Goal: Information Seeking & Learning: Learn about a topic

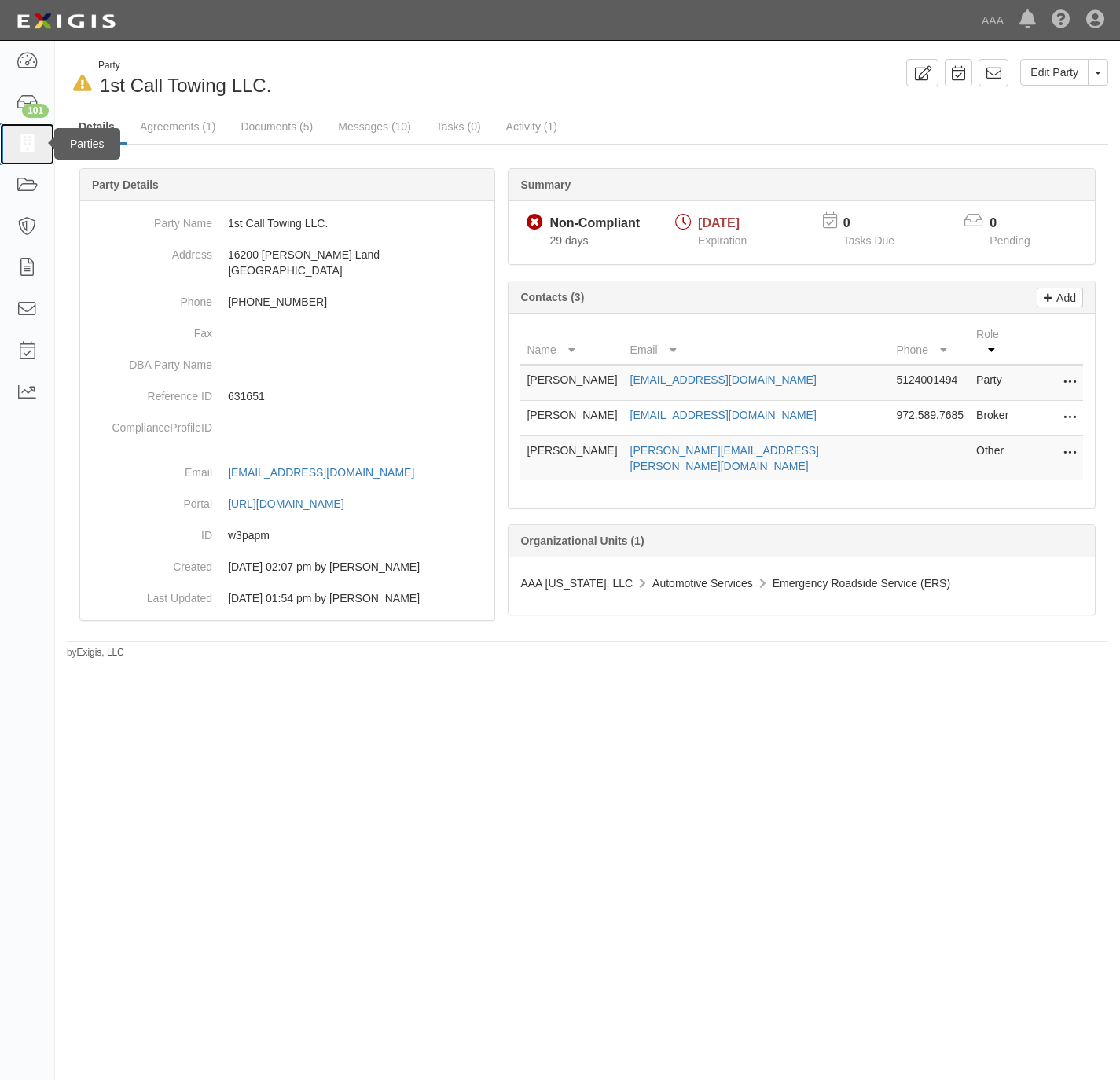
drag, startPoint x: 0, startPoint y: 0, endPoint x: 26, endPoint y: 139, distance: 141.4
click at [26, 139] on icon at bounding box center [27, 144] width 22 height 18
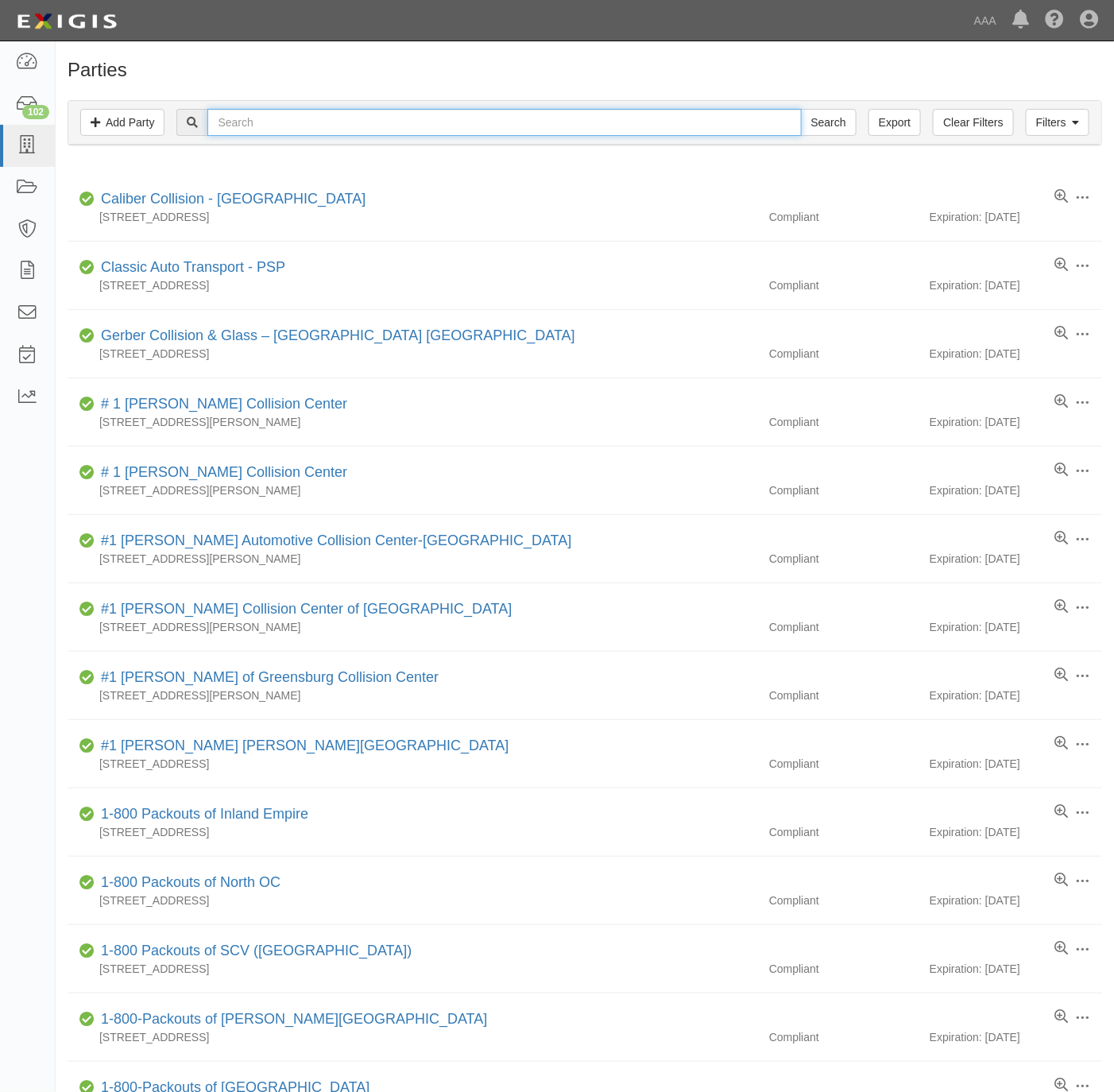
click at [525, 130] on input "text" at bounding box center [503, 122] width 594 height 27
type input "C&D"
click at [801, 109] on input "Search" at bounding box center [829, 122] width 56 height 27
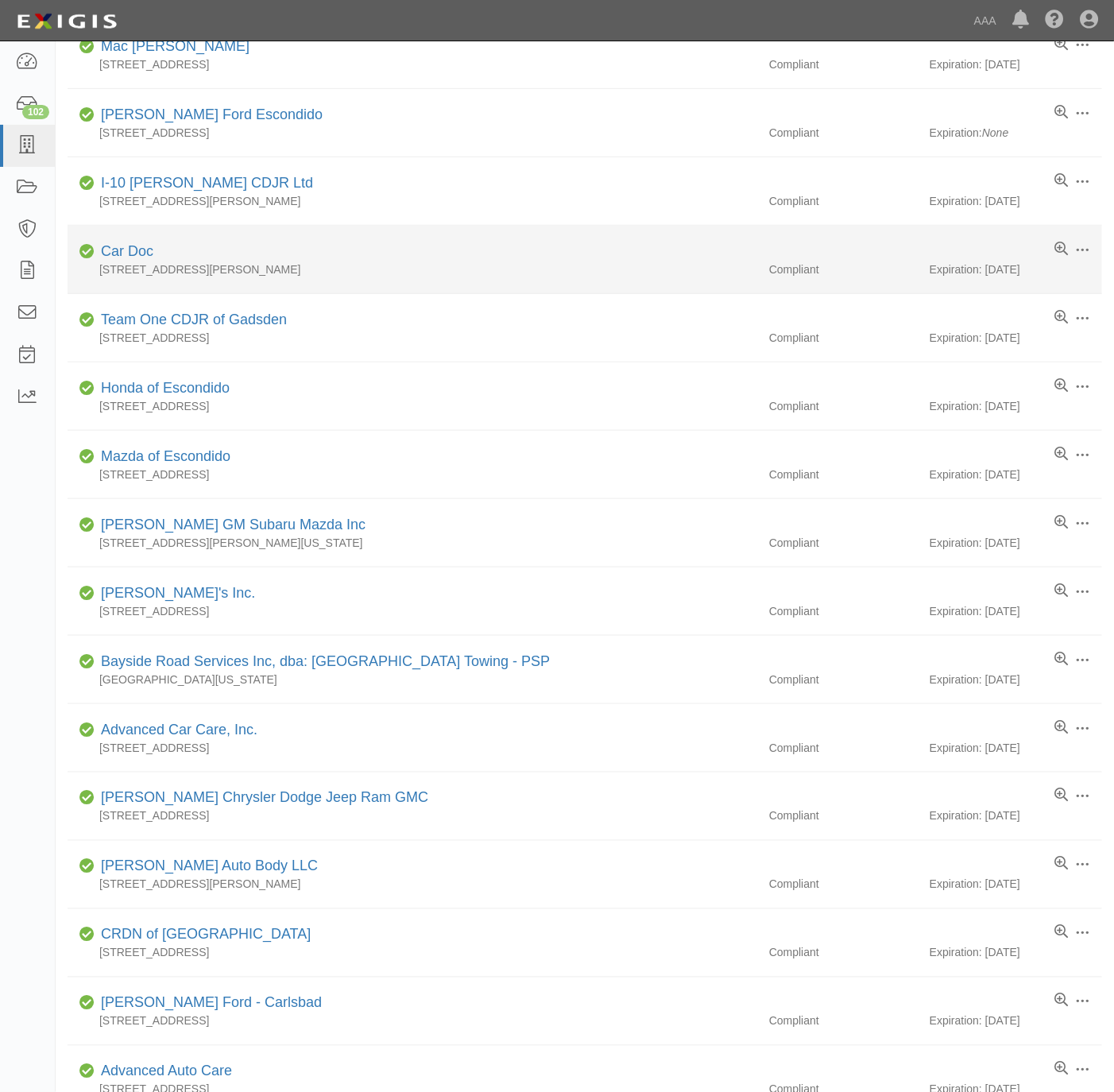
scroll to position [248, 0]
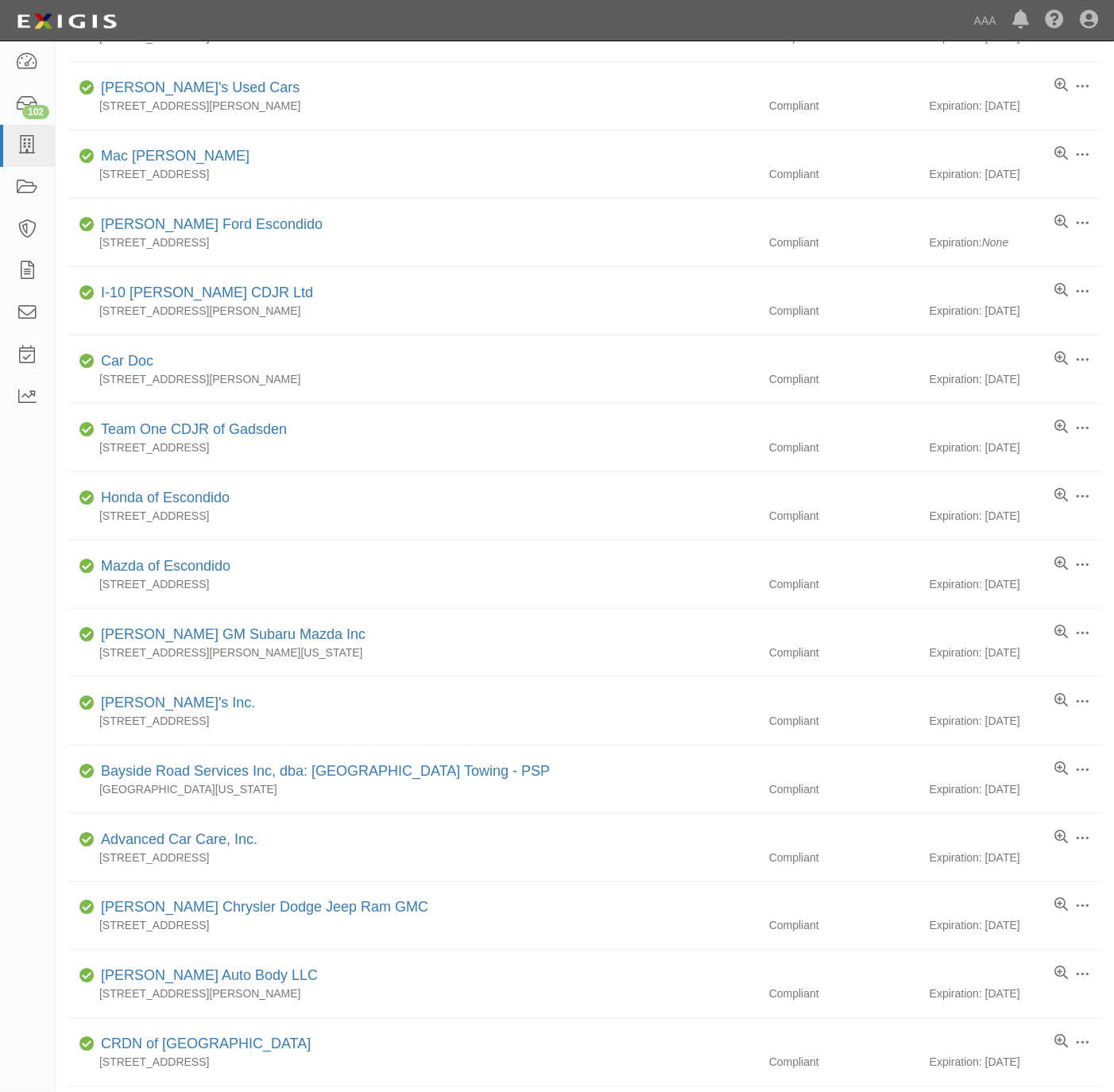
click at [467, 32] on div "Dashboard 102 Inbox Parties Agreements Coverages Documents Messages Tasks Repor…" at bounding box center [557, 20] width 1090 height 40
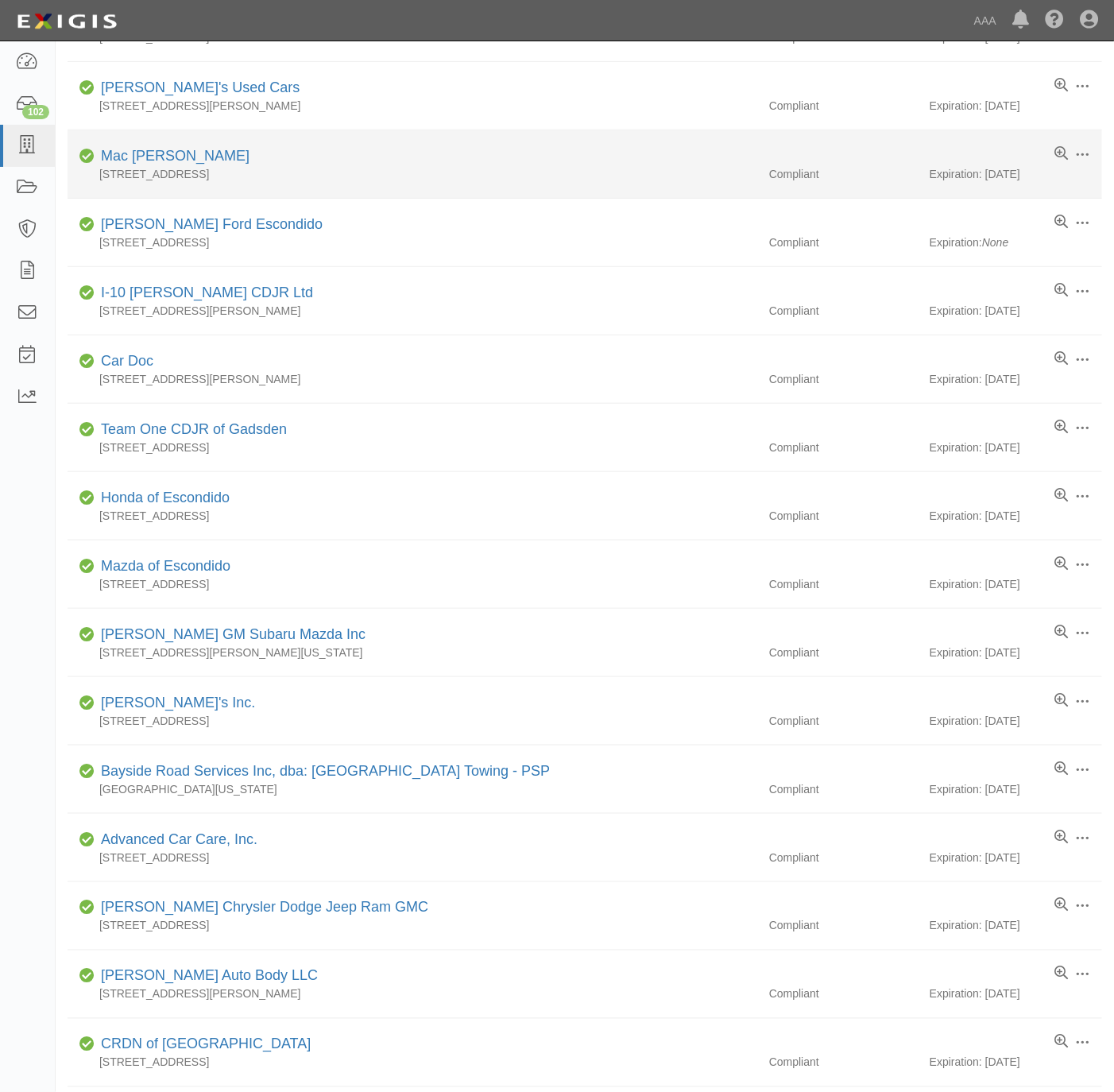
scroll to position [0, 0]
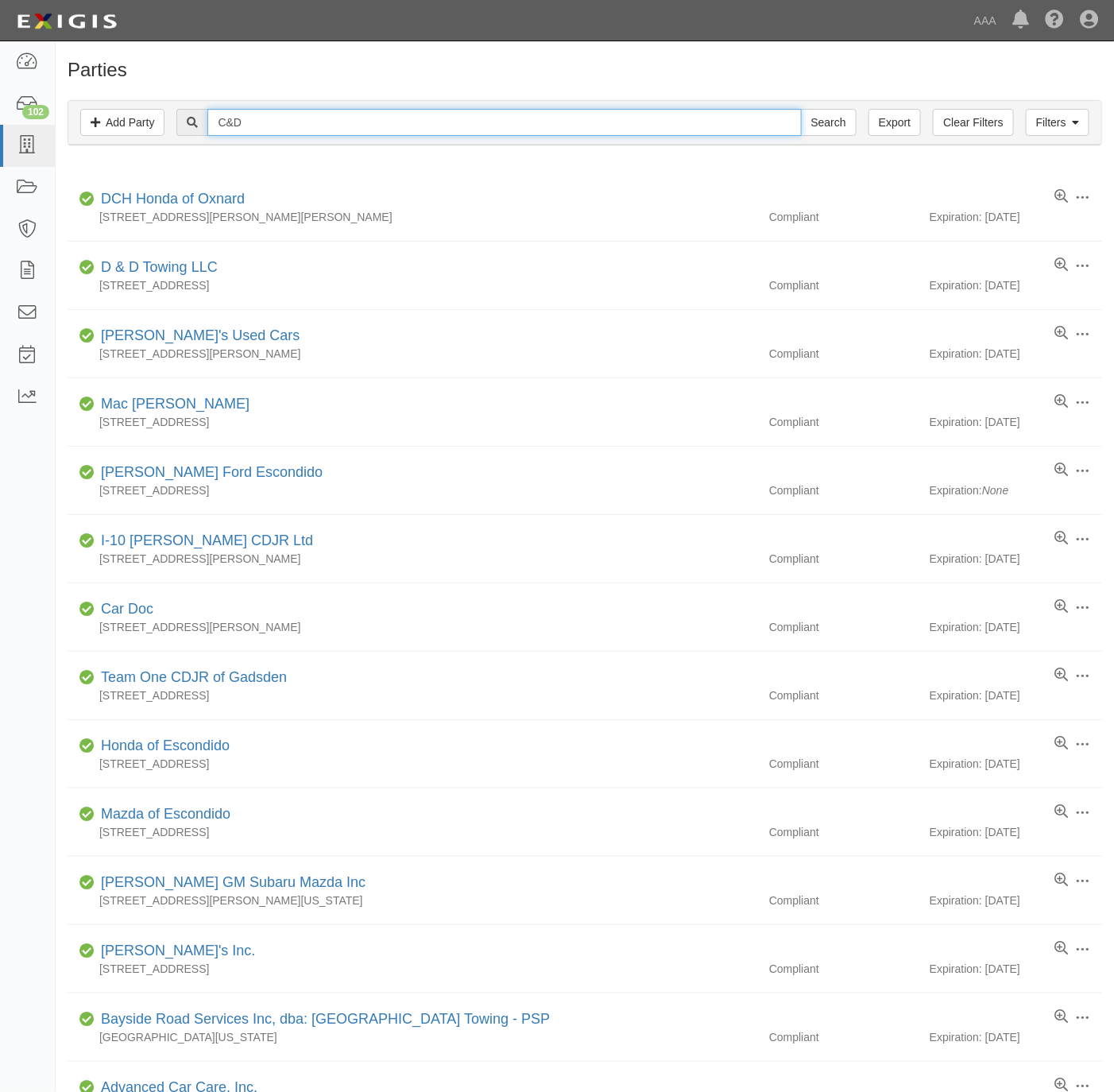
click at [551, 124] on input "C&D" at bounding box center [503, 122] width 594 height 27
paste input "saltos.victor@ace.aaa.com"
click at [384, 119] on input "saltos.victor@ace.aaa.com" at bounding box center [503, 122] width 594 height 27
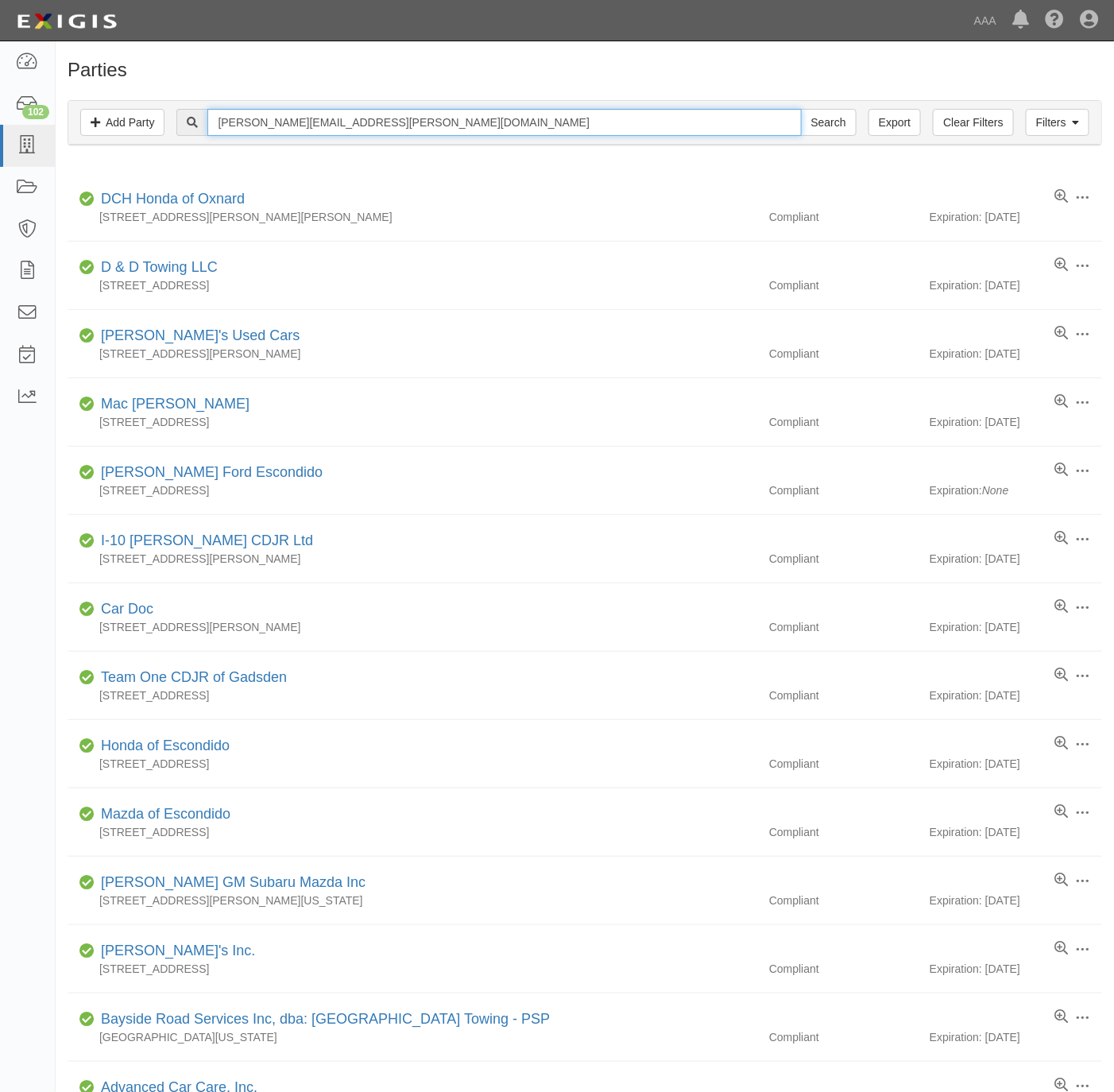
click at [384, 122] on input "saltos.victor@ace.aaa.com" at bounding box center [503, 122] width 594 height 27
type input "kia of cerritos"
click at [801, 109] on input "Search" at bounding box center [829, 122] width 56 height 27
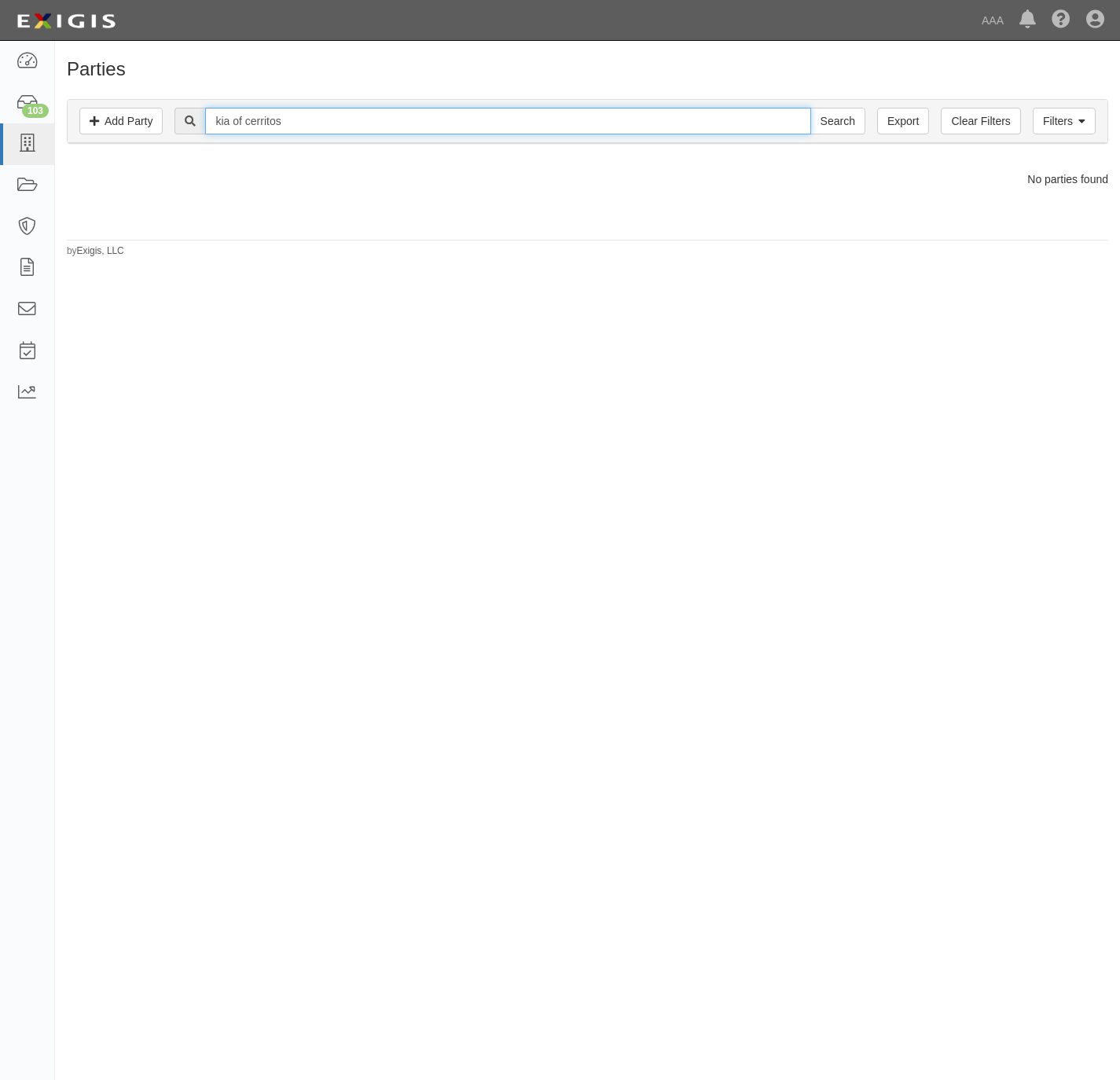
click at [291, 131] on input "kia of cerritos" at bounding box center [507, 121] width 605 height 26
click at [292, 128] on input "kia of cerritos" at bounding box center [507, 121] width 605 height 26
paste input "QUALITY ROADSIDE ASSISTANCE"
type input "QUALITY ROADSIDE ASSISTANCE"
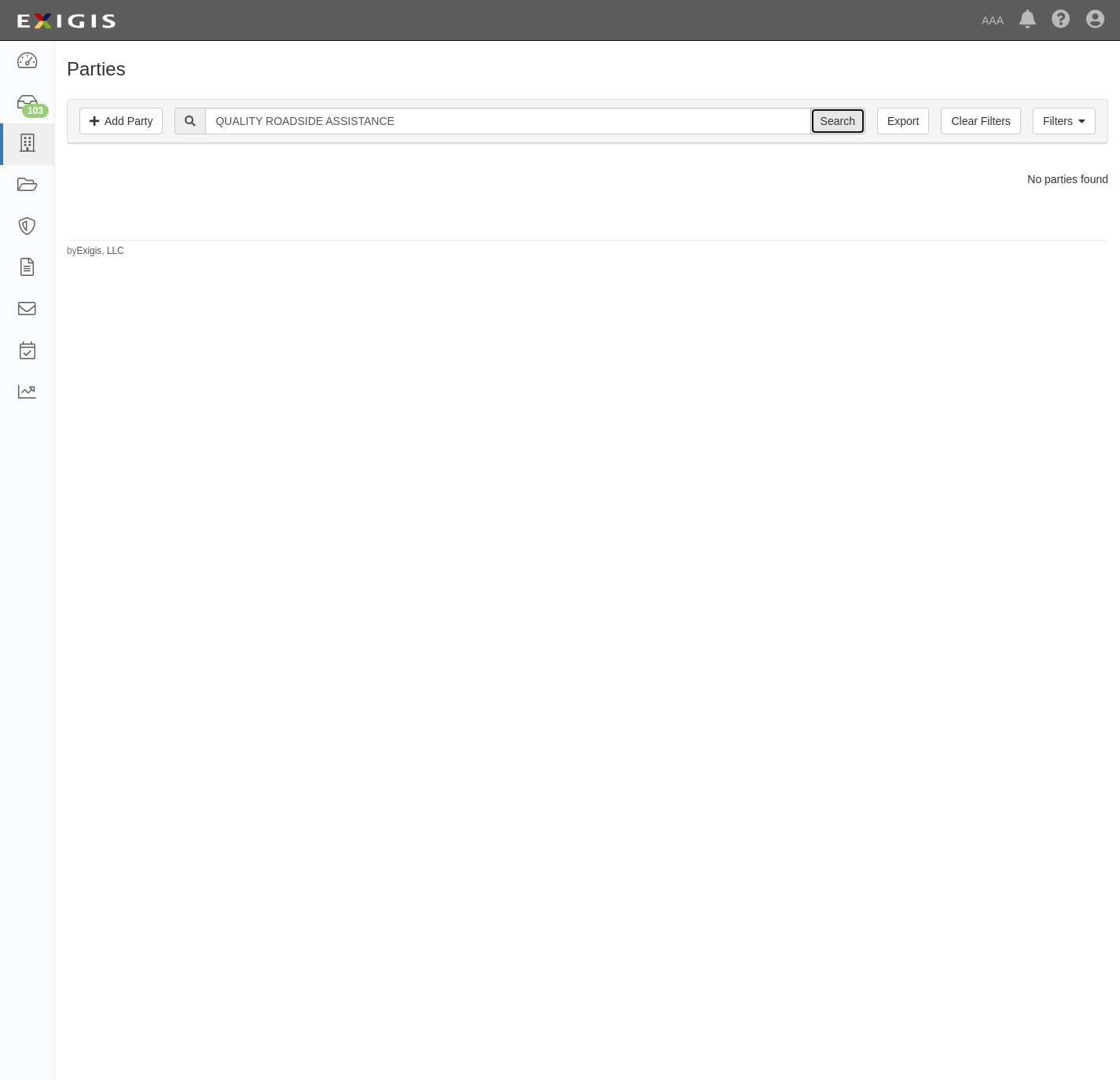
click at [823, 118] on input "Search" at bounding box center [838, 121] width 55 height 26
click at [354, 118] on input "QUALITY ROADSIDE ASSISTANCE" at bounding box center [507, 121] width 605 height 26
paste input "text"
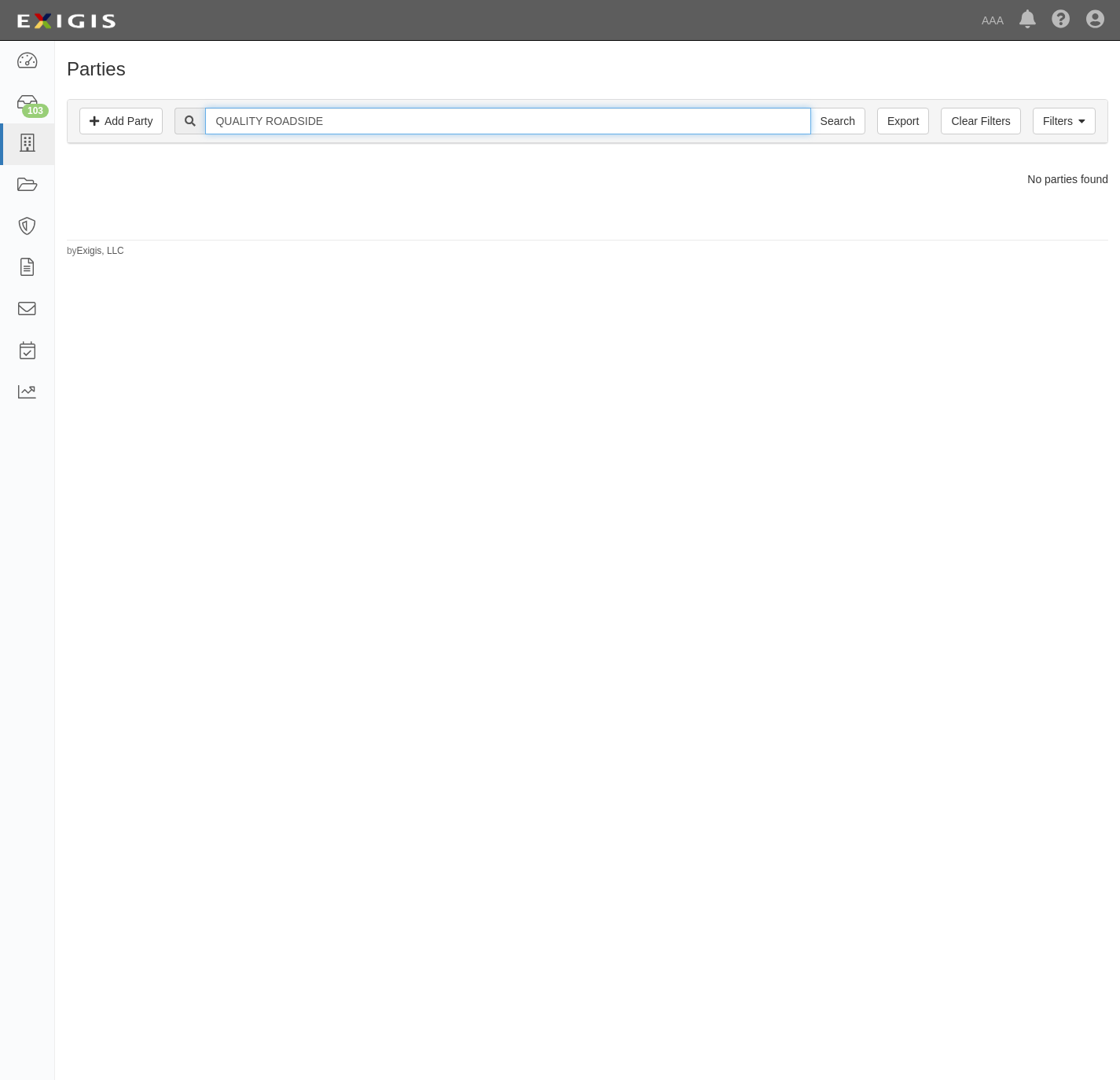
type input "QUALITY ROADSIDE"
click at [811, 108] on input "Search" at bounding box center [838, 121] width 55 height 26
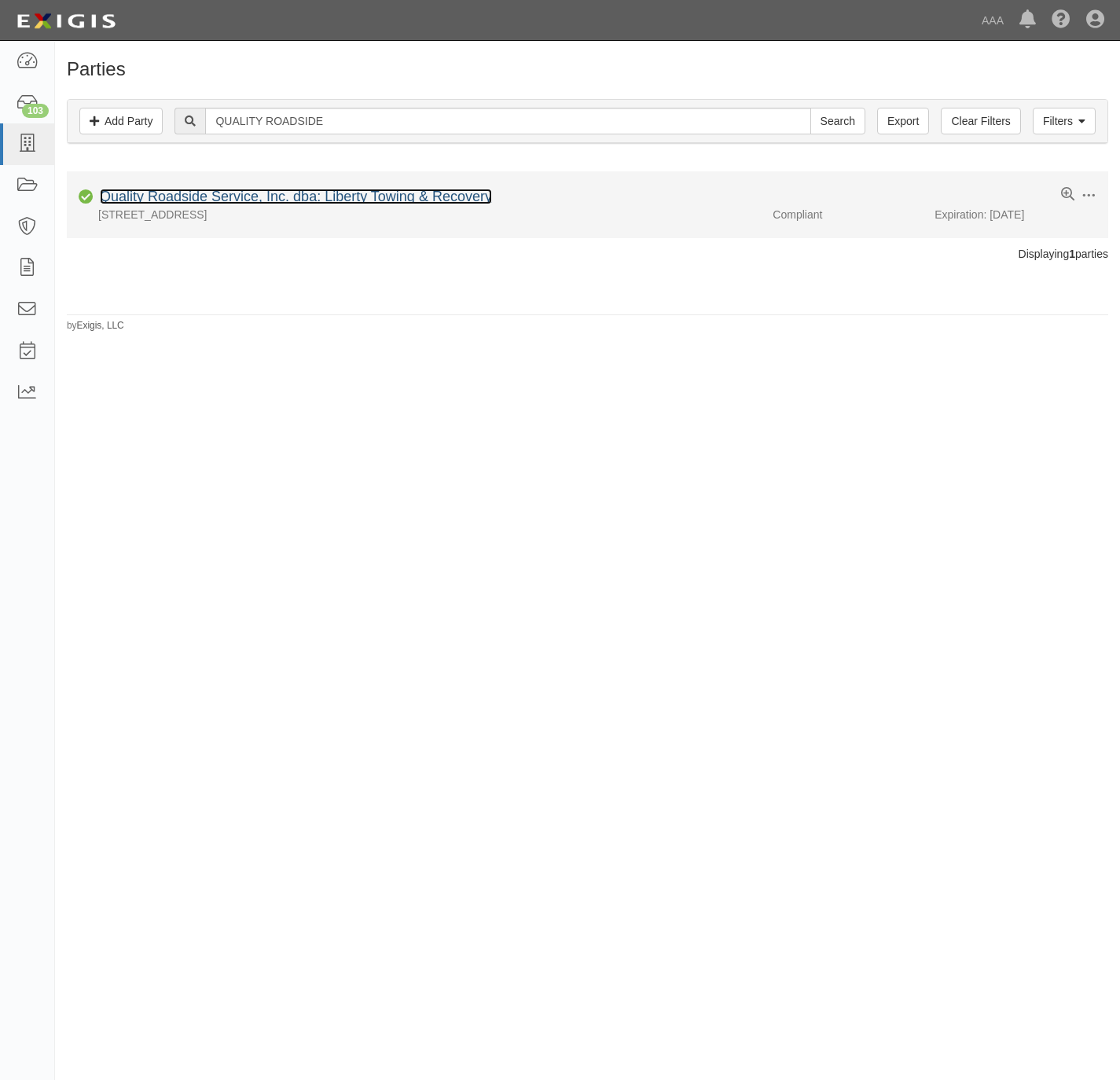
click at [304, 199] on link "Quality Roadside Service, Inc. dba: Liberty Towing & Recovery" at bounding box center [297, 196] width 393 height 16
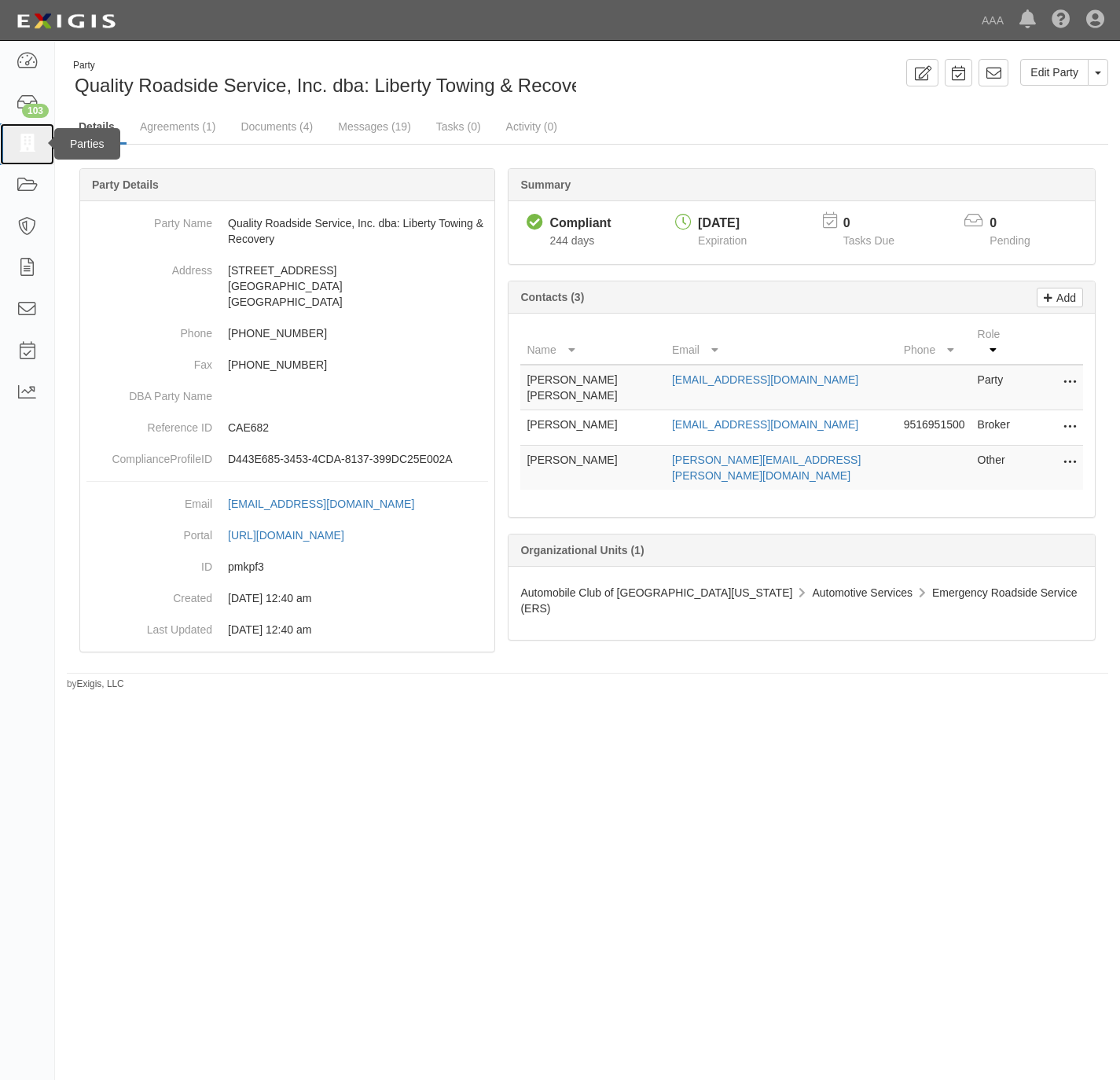
click at [26, 142] on icon at bounding box center [27, 144] width 22 height 18
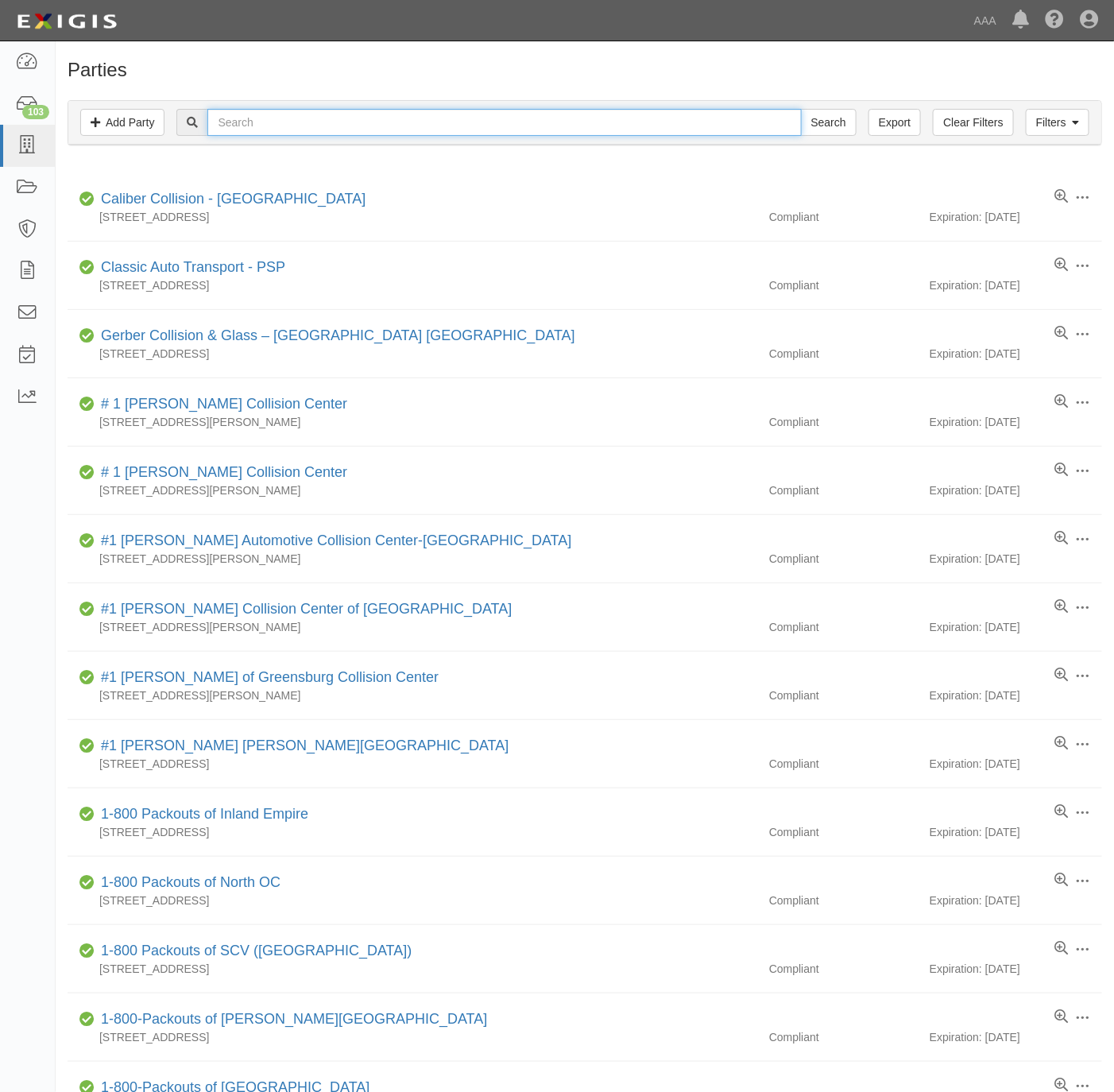
click at [584, 112] on input "text" at bounding box center [503, 122] width 594 height 27
paste input "College Towing,"
type input "College Towing"
click at [824, 120] on input "Search" at bounding box center [829, 122] width 56 height 27
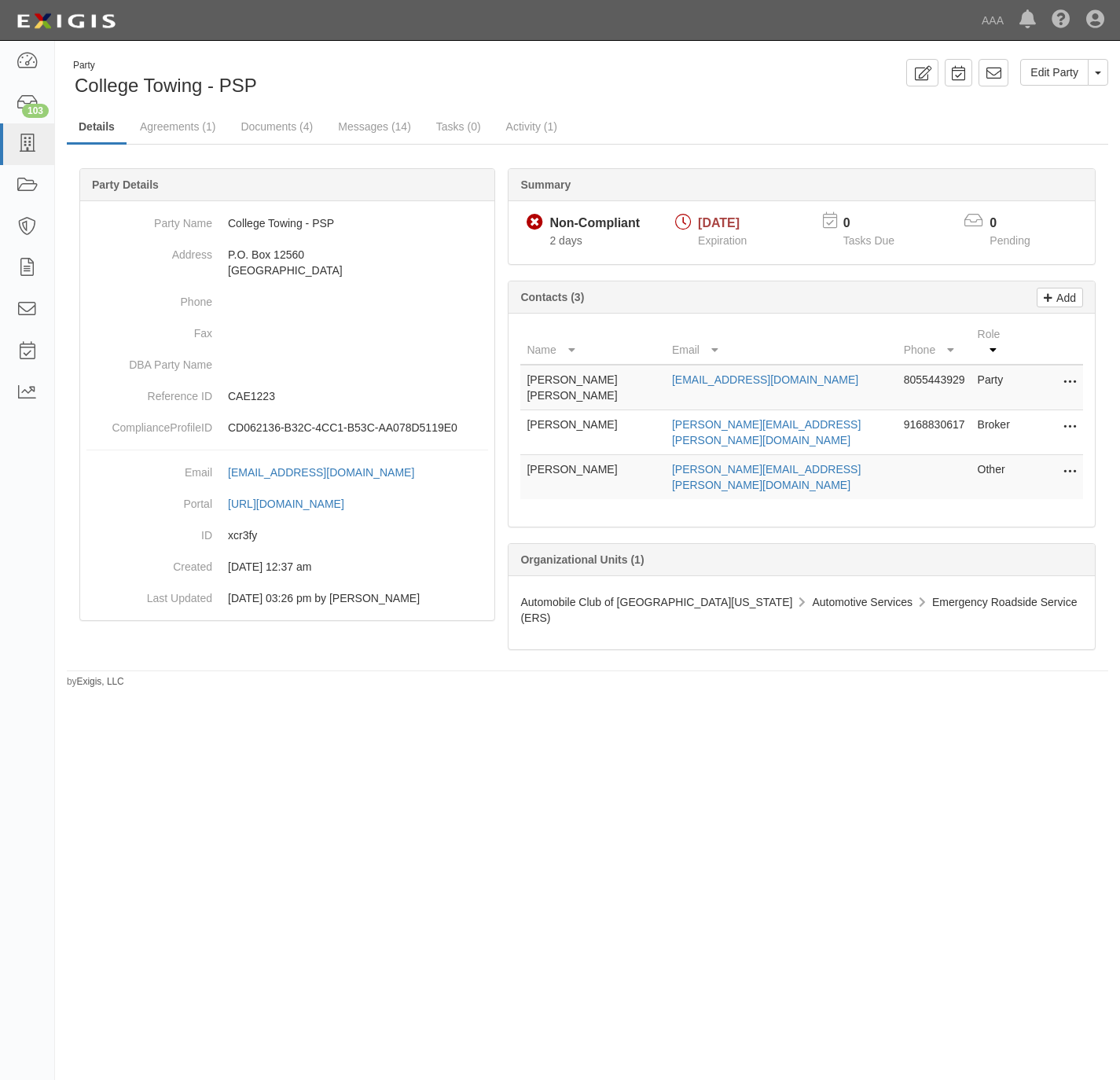
click at [713, 121] on ul "Details Agreements (1) Documents (4) Messages (14) Tasks (0) Activity (1)" at bounding box center [588, 127] width 1042 height 34
click at [156, 110] on div "Party College Towing - PSP Edit Party Toggle Party Dropdown View Audit Trail Ar…" at bounding box center [588, 373] width 1066 height 630
click at [179, 127] on link "Agreements (1)" at bounding box center [178, 127] width 99 height 34
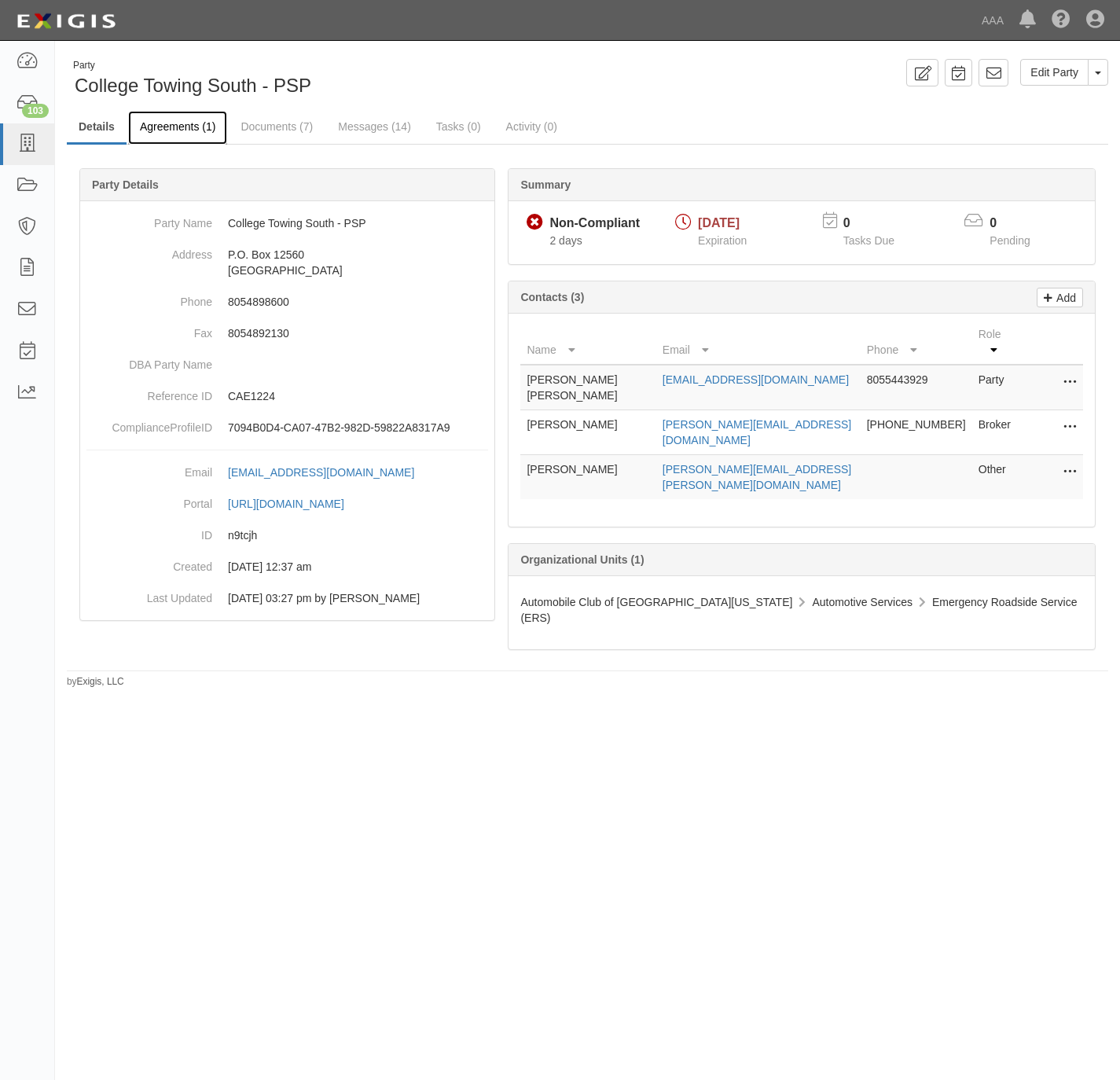
click at [167, 123] on link "Agreements (1)" at bounding box center [178, 127] width 99 height 34
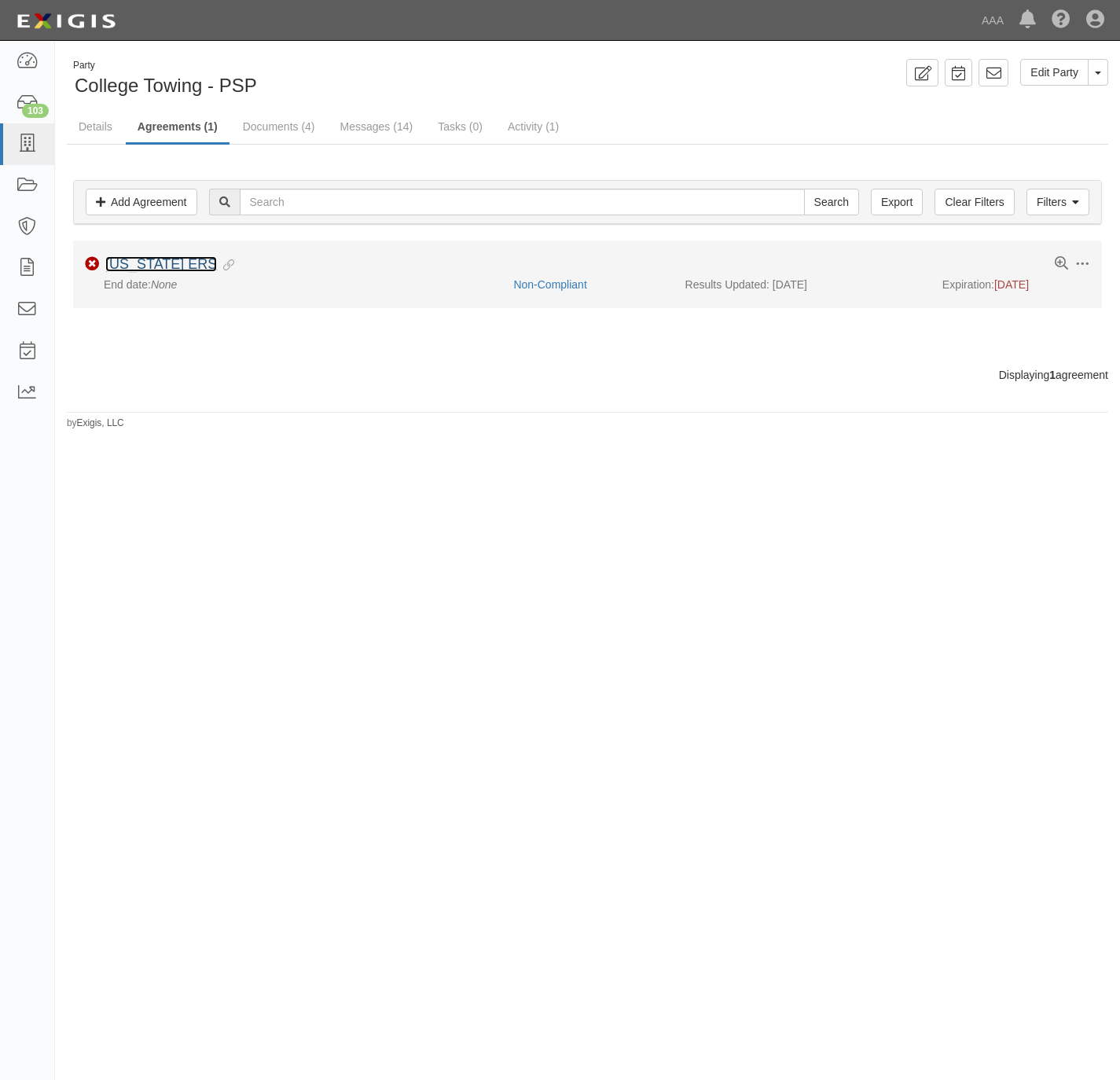
click at [122, 269] on link "[US_STATE] ERS" at bounding box center [161, 264] width 111 height 16
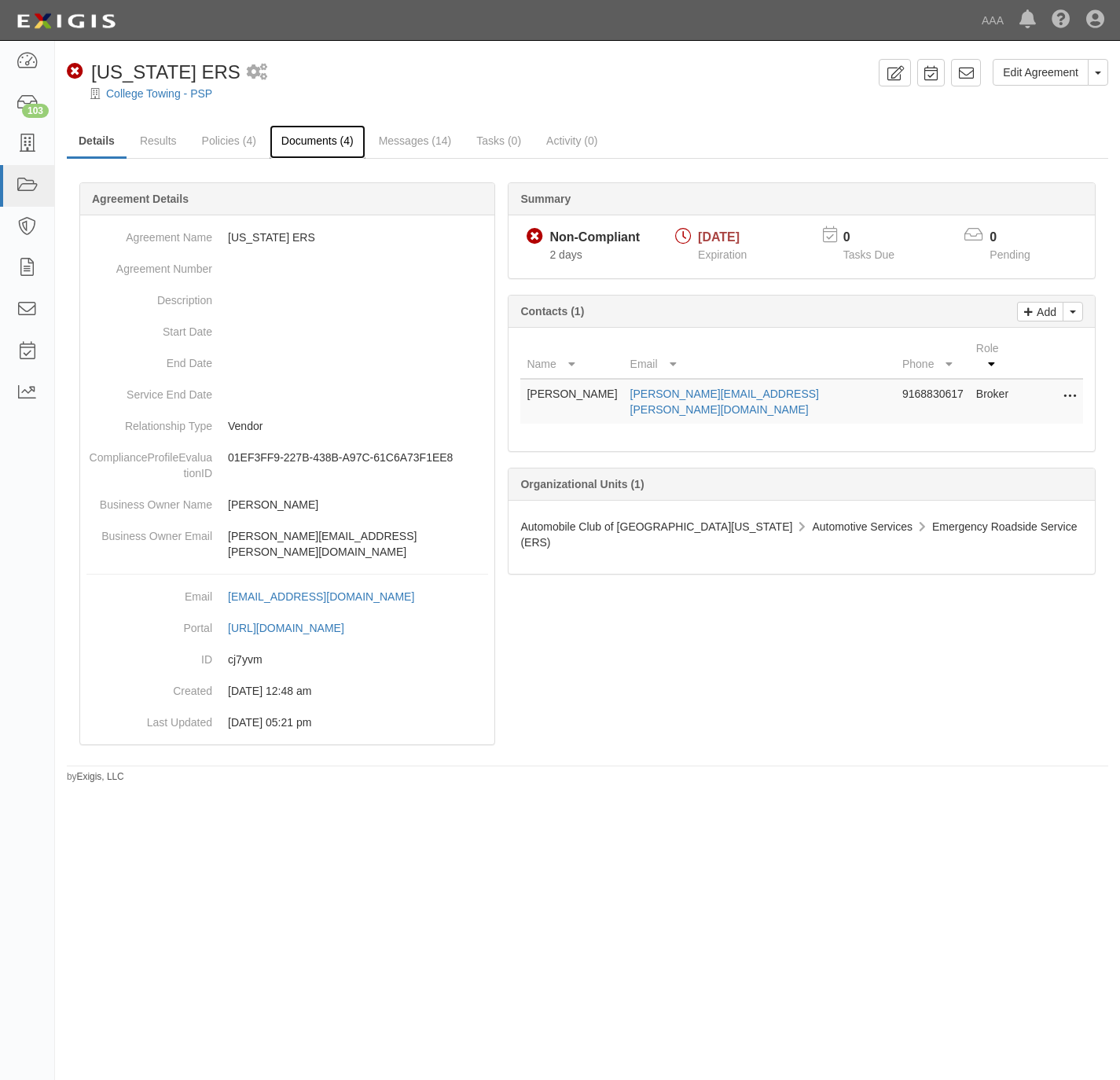
click at [320, 140] on link "Documents (4)" at bounding box center [317, 142] width 96 height 34
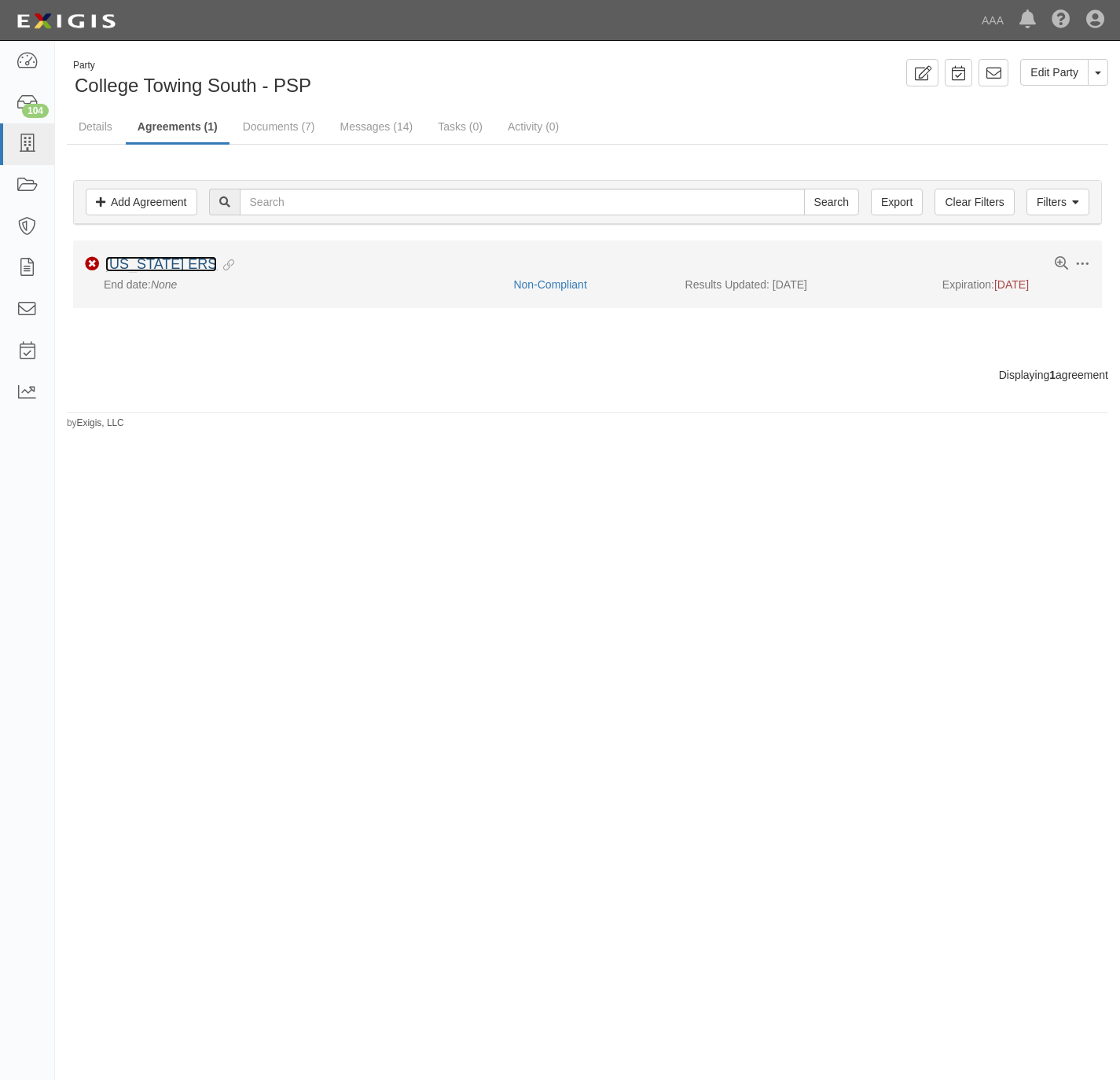
click at [161, 264] on link "California ERS" at bounding box center [161, 264] width 111 height 16
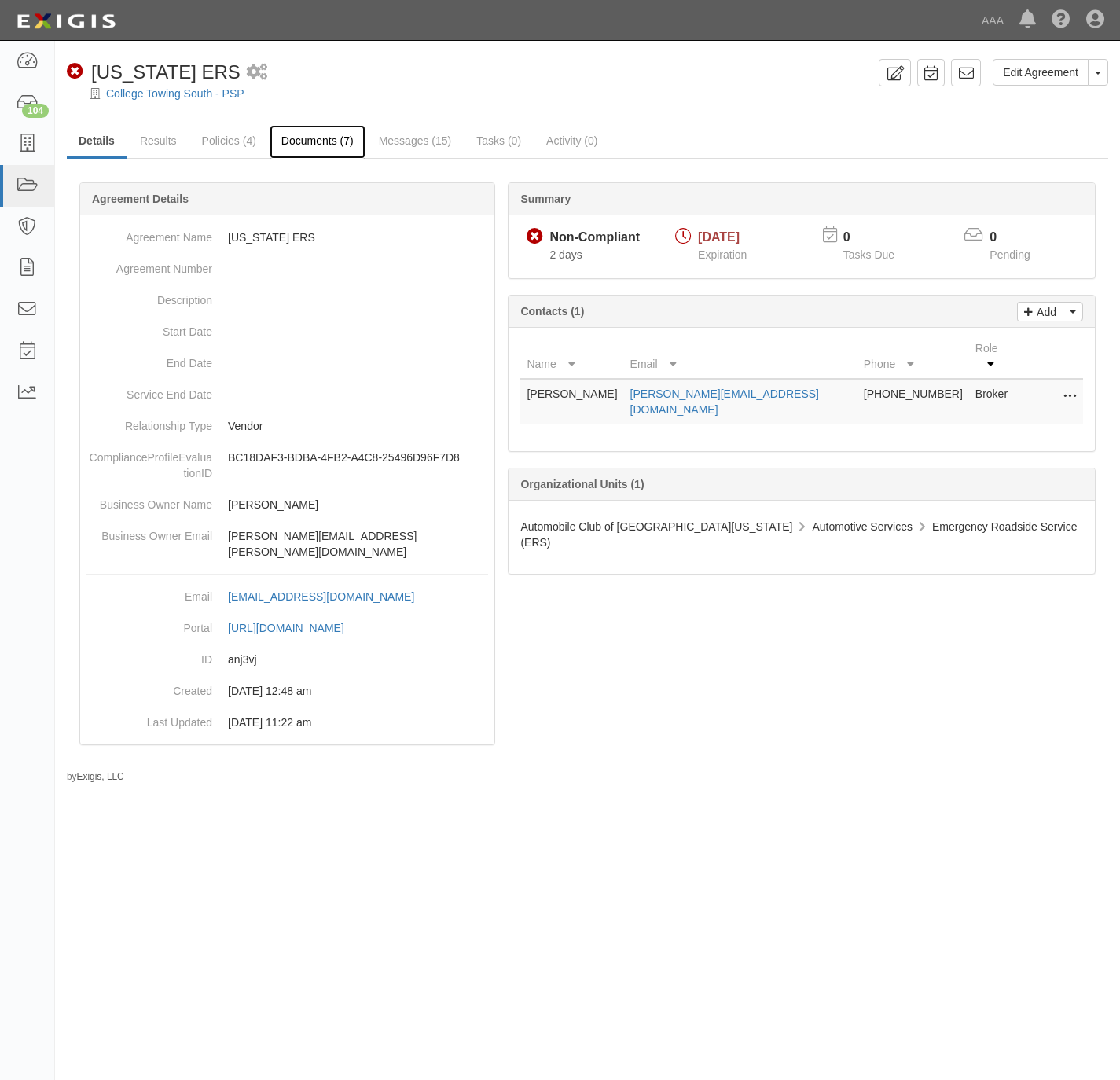
click at [328, 138] on link "Documents (7)" at bounding box center [317, 142] width 96 height 34
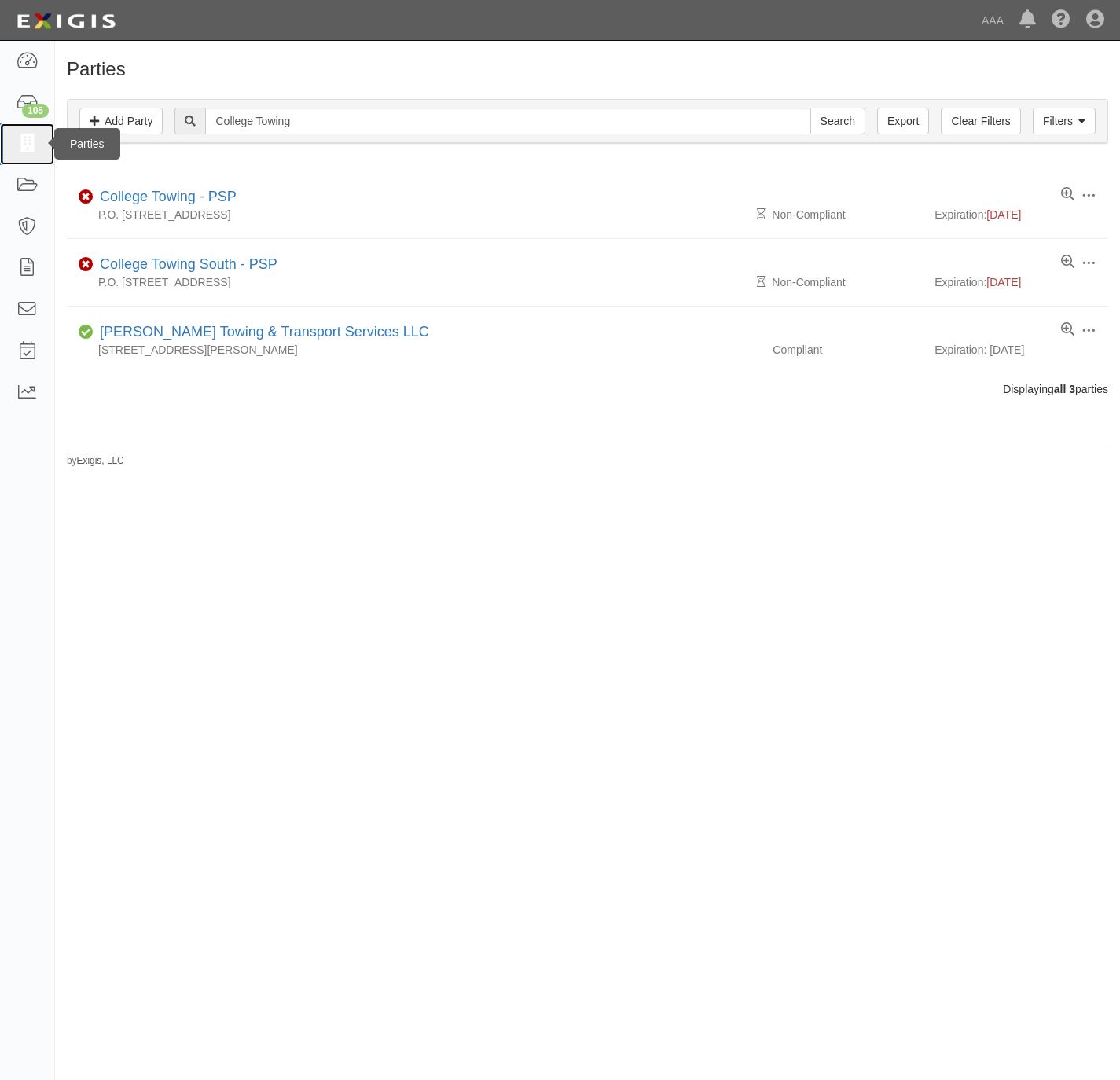
click at [17, 140] on icon at bounding box center [27, 144] width 22 height 18
